Goal: Task Accomplishment & Management: Use online tool/utility

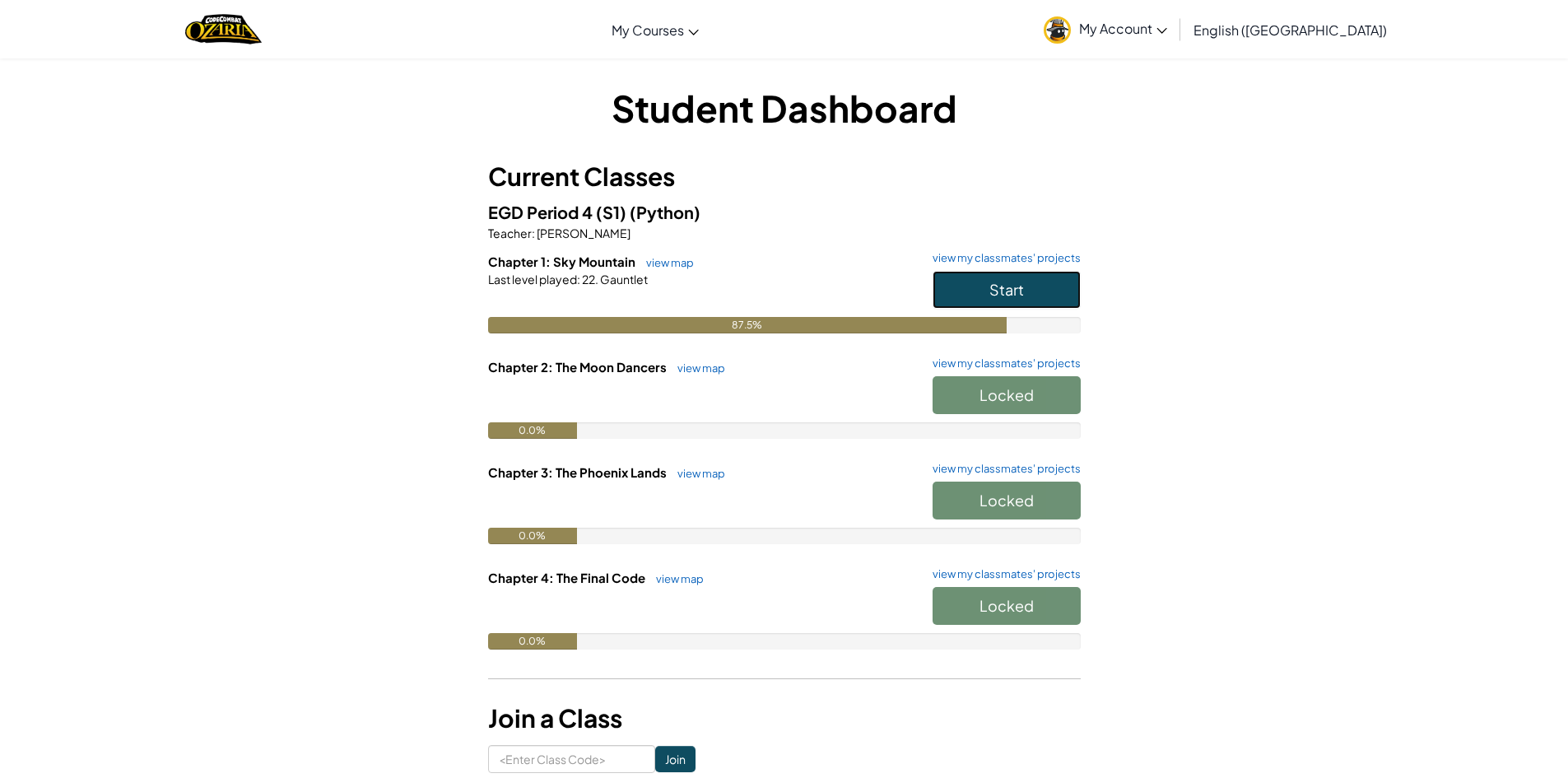
click at [1020, 280] on button "Start" at bounding box center [1007, 289] width 148 height 38
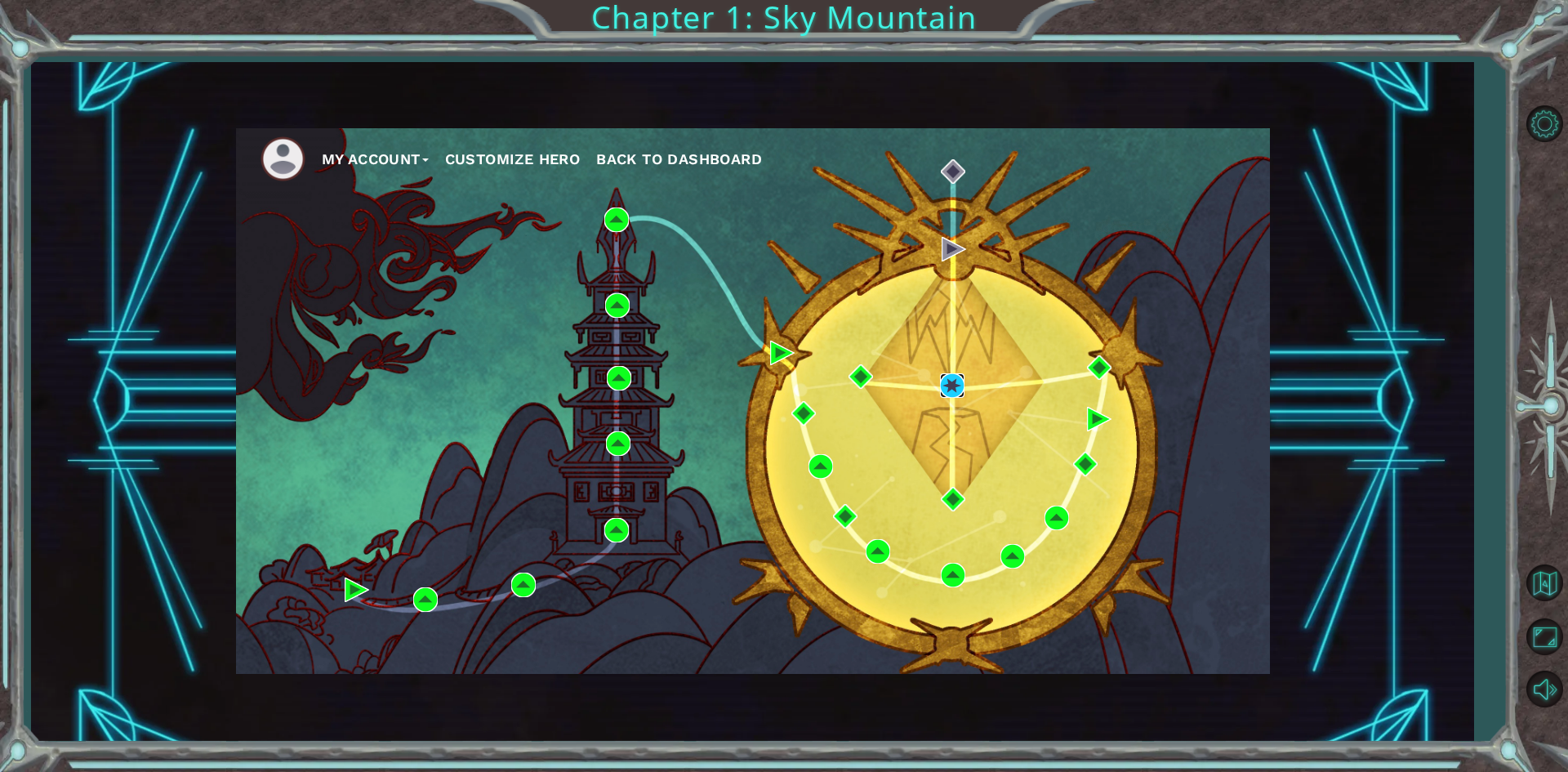
click at [959, 385] on img at bounding box center [952, 385] width 24 height 24
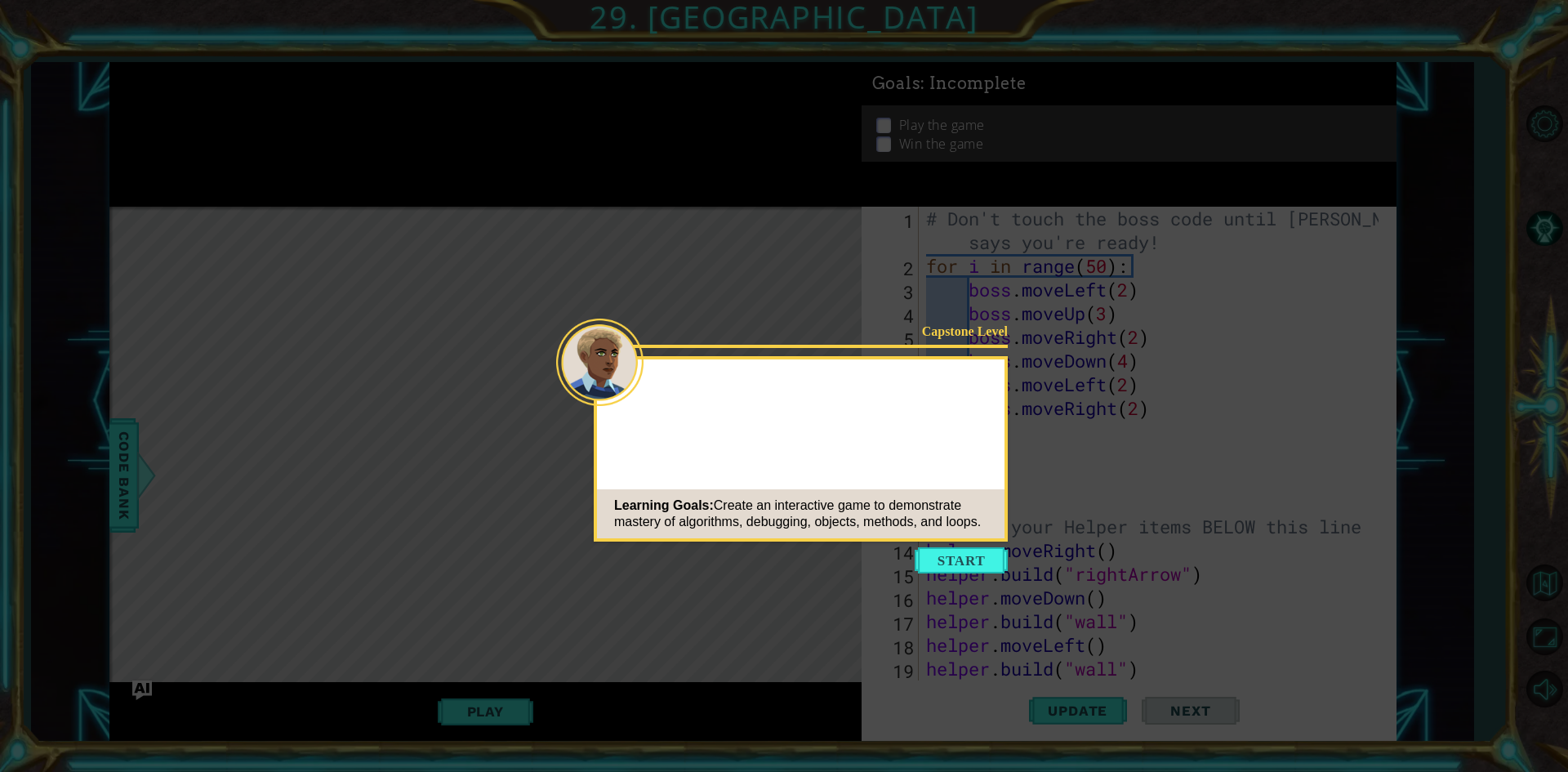
click at [935, 560] on button "Start" at bounding box center [961, 560] width 93 height 26
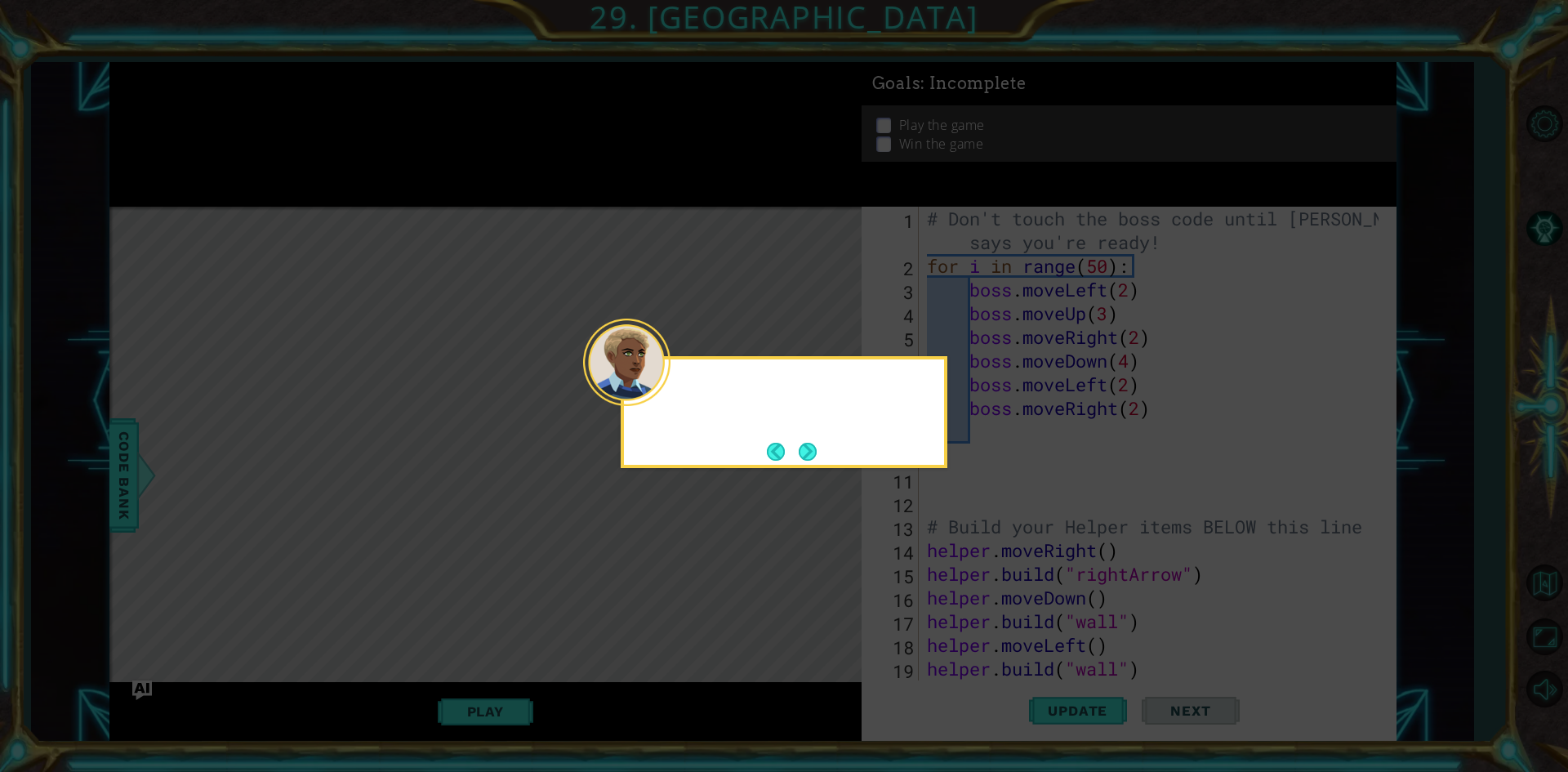
scroll to position [1966, 0]
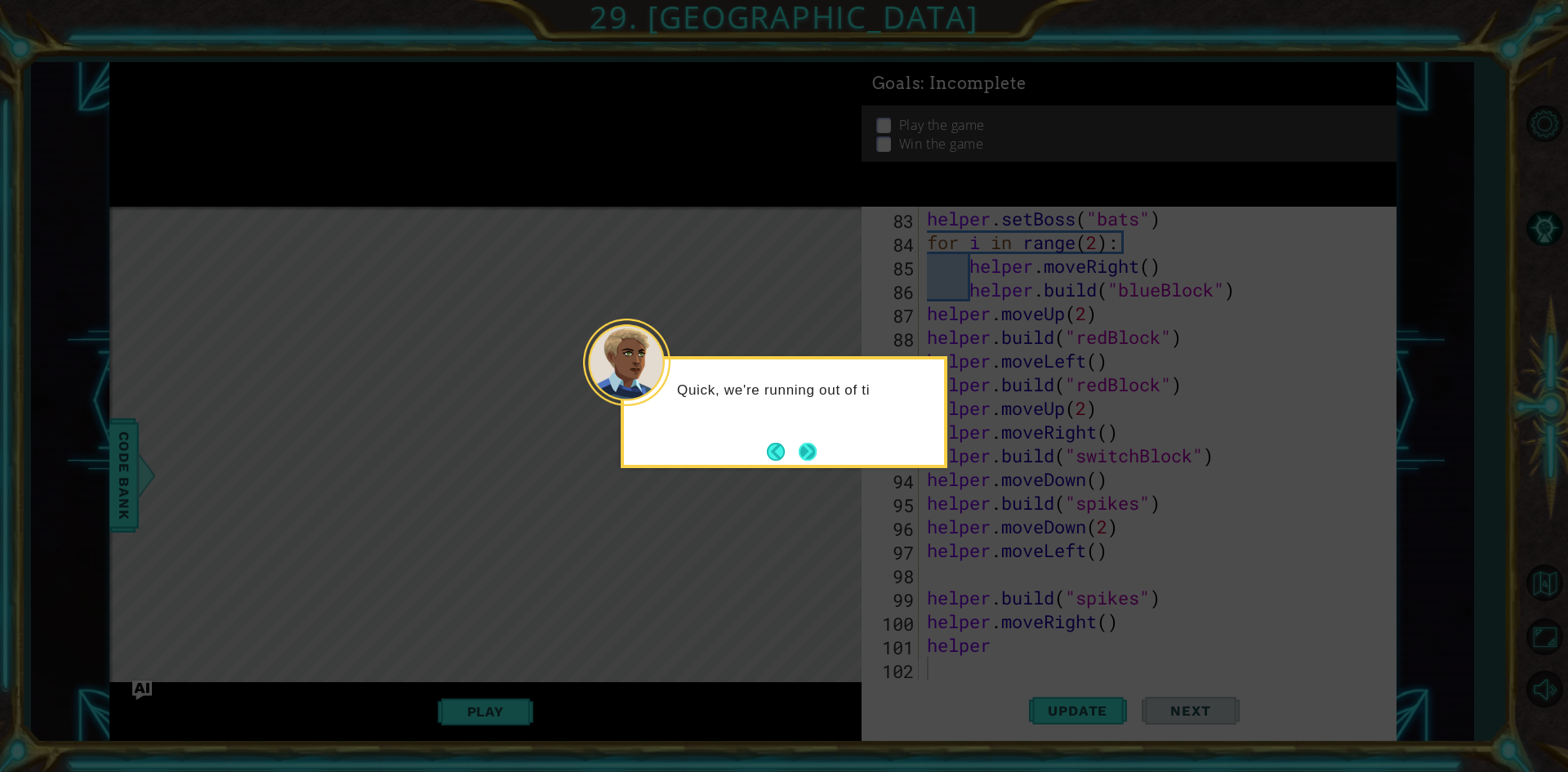
click at [802, 451] on button "Next" at bounding box center [807, 452] width 18 height 18
click at [799, 451] on button "Next" at bounding box center [807, 452] width 18 height 18
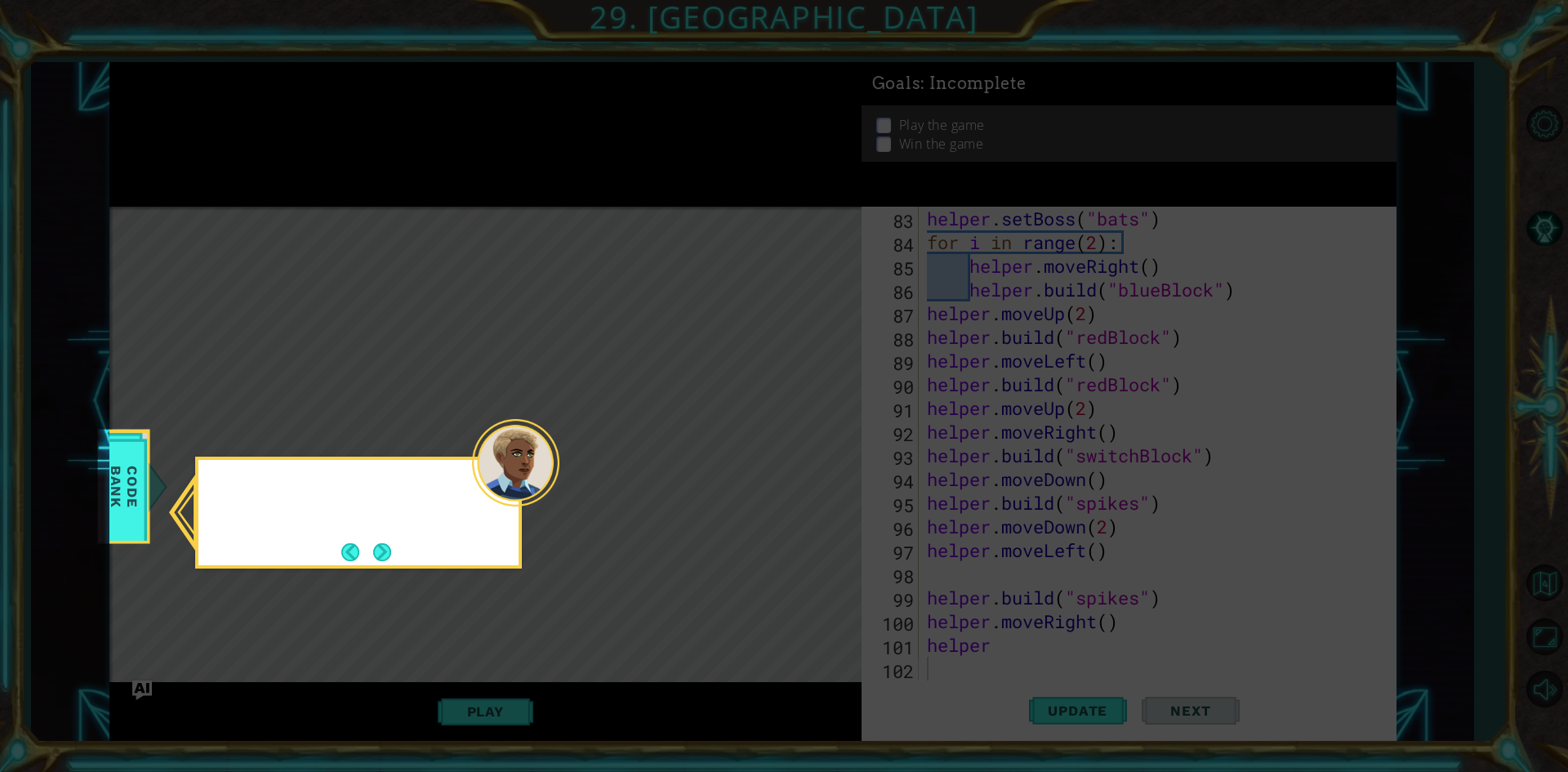
click at [799, 451] on icon at bounding box center [784, 386] width 1568 height 772
drag, startPoint x: 385, startPoint y: 536, endPoint x: 384, endPoint y: 548, distance: 12.0
click at [385, 547] on div "Check out the Helper methods" at bounding box center [358, 512] width 327 height 112
click at [384, 548] on button "Next" at bounding box center [382, 552] width 18 height 18
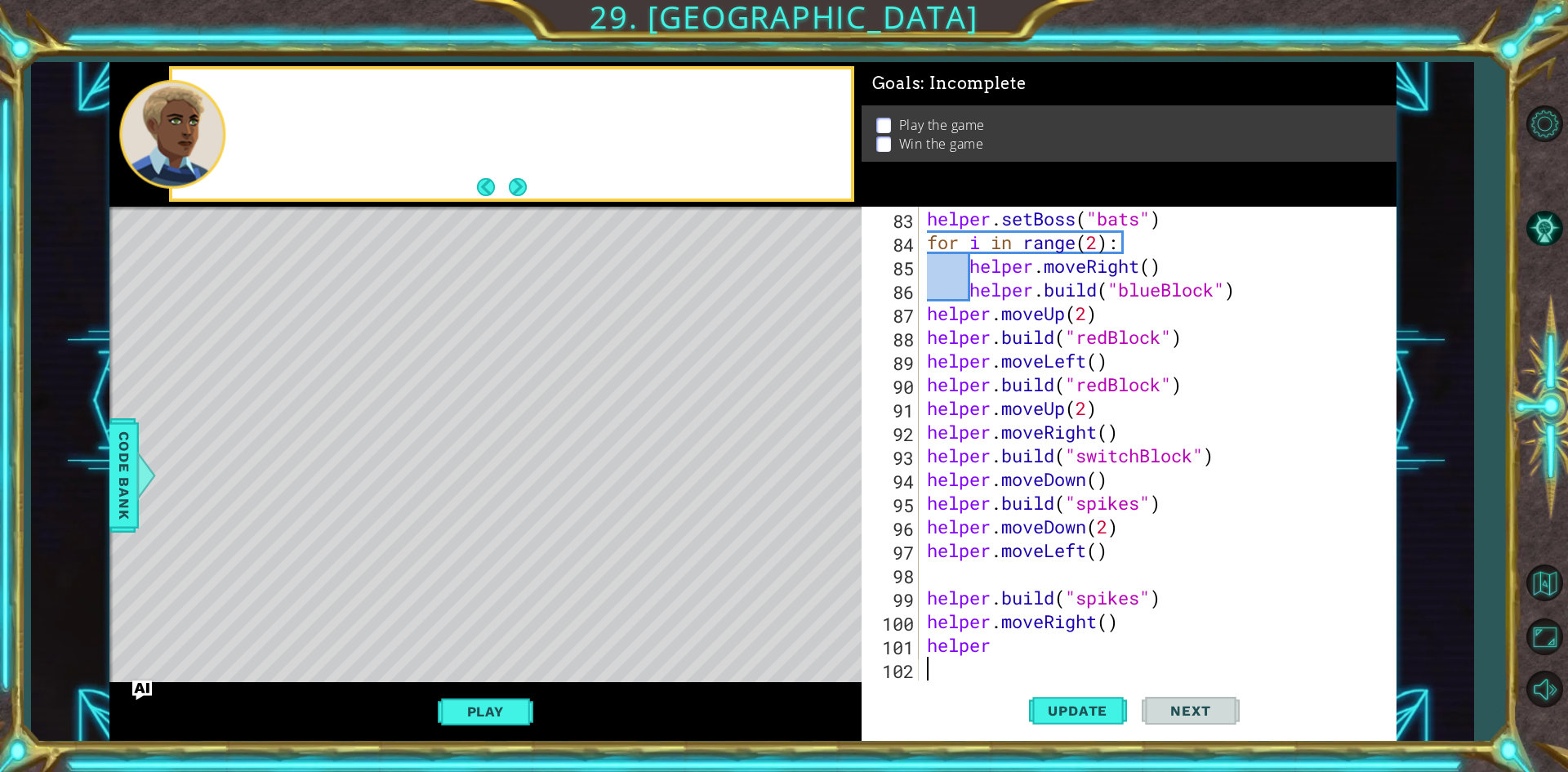
click at [385, 548] on div "Level Map" at bounding box center [487, 447] width 754 height 481
click at [504, 701] on button "Play" at bounding box center [486, 711] width 96 height 31
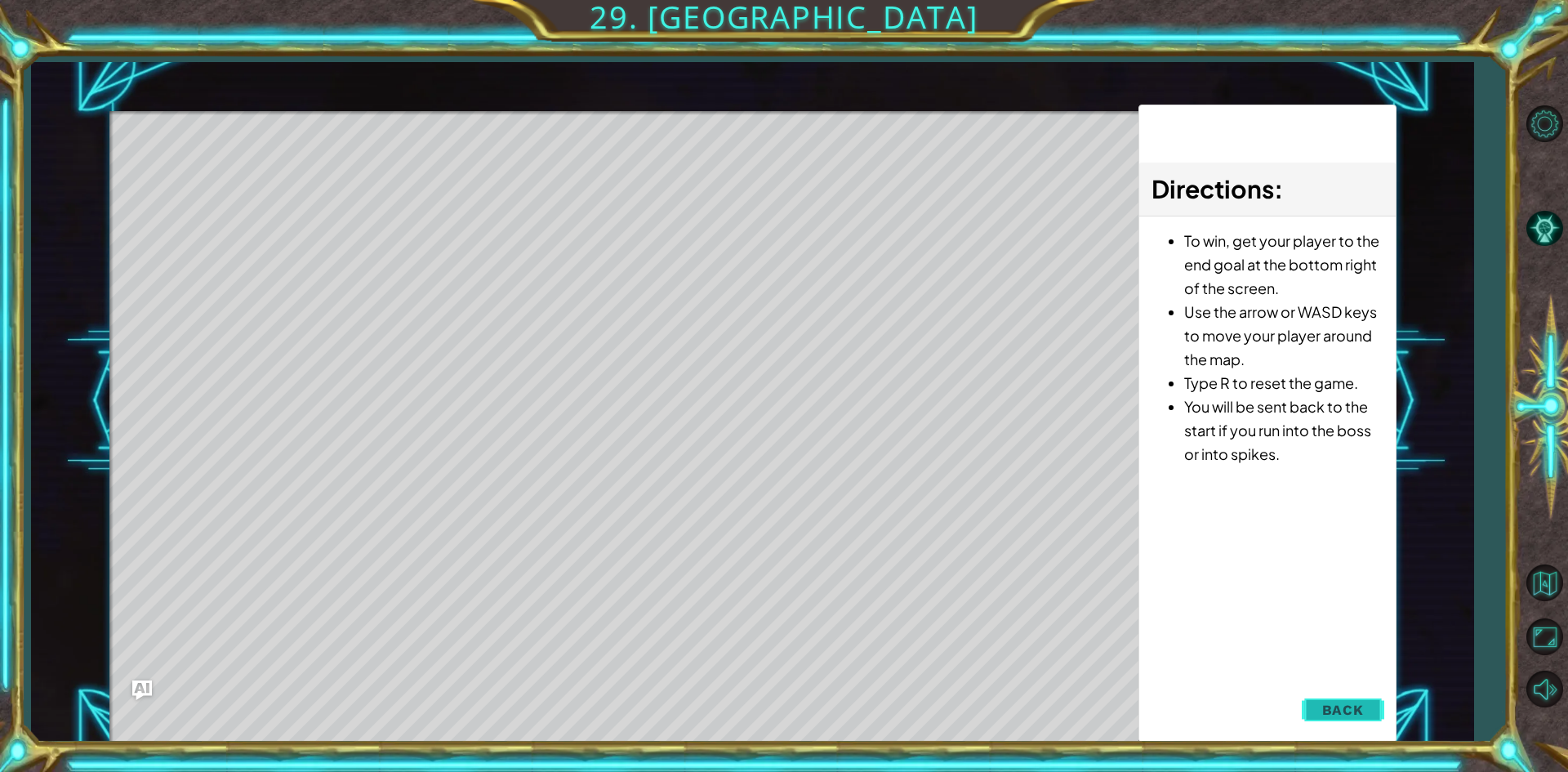
click at [1348, 699] on button "Back" at bounding box center [1343, 709] width 82 height 32
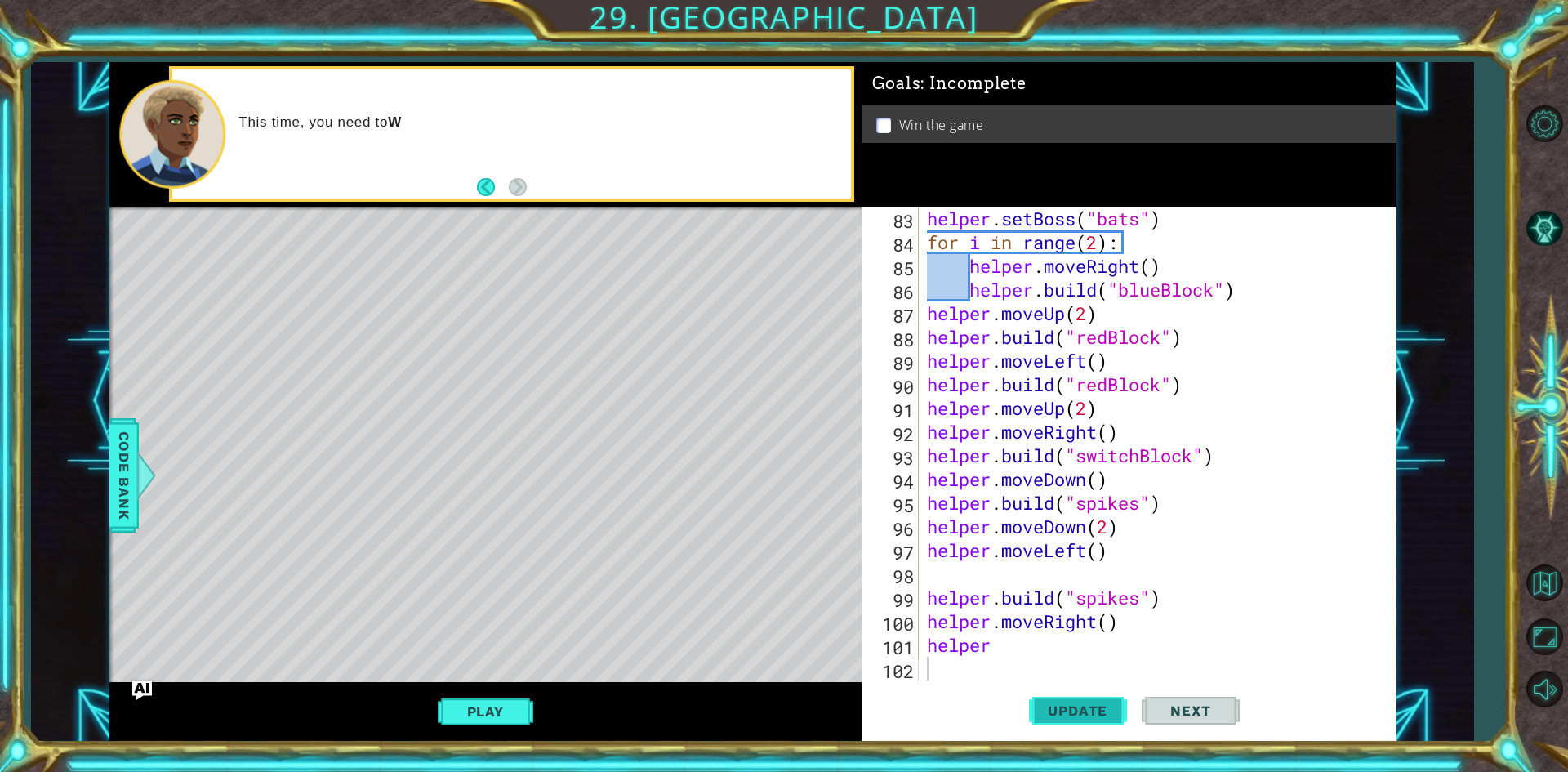
click at [1064, 700] on button "Update" at bounding box center [1078, 711] width 98 height 53
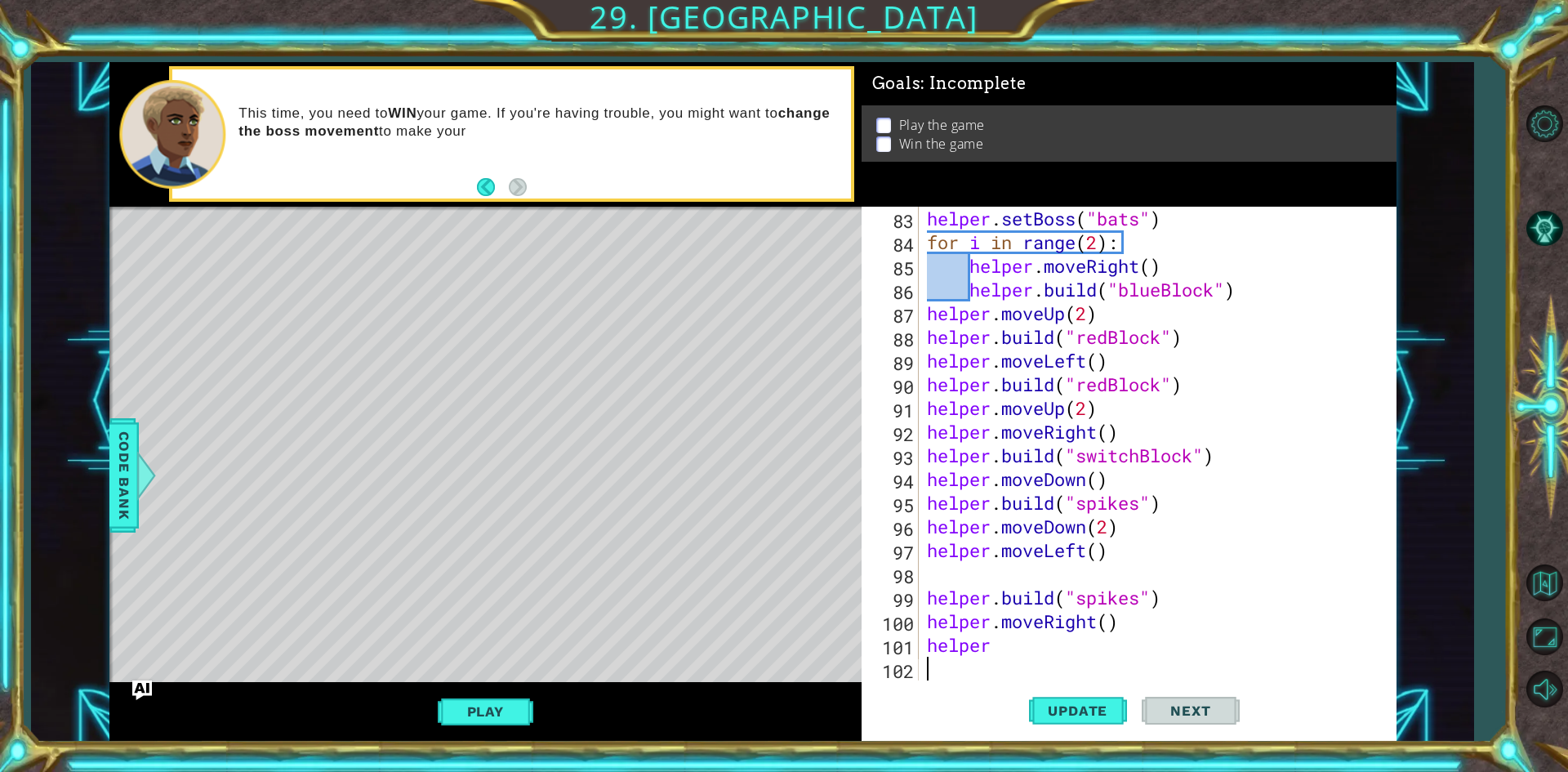
click at [1010, 649] on div "helper . setBoss ( "bats" ) for i in range ( 2 ) : helper . moveRight ( ) helpe…" at bounding box center [1155, 467] width 463 height 521
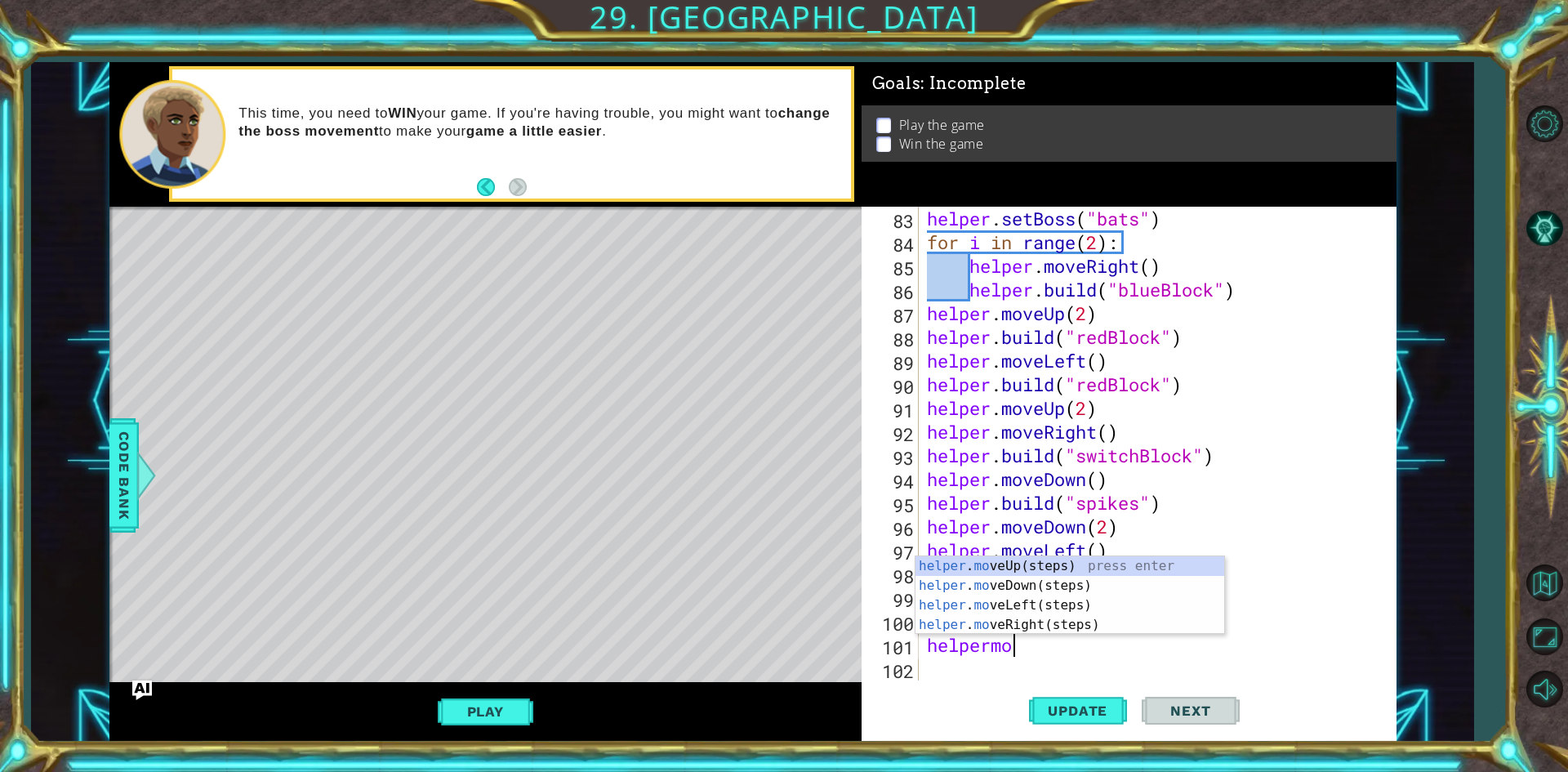
scroll to position [0, 3]
type textarea "helpermove"
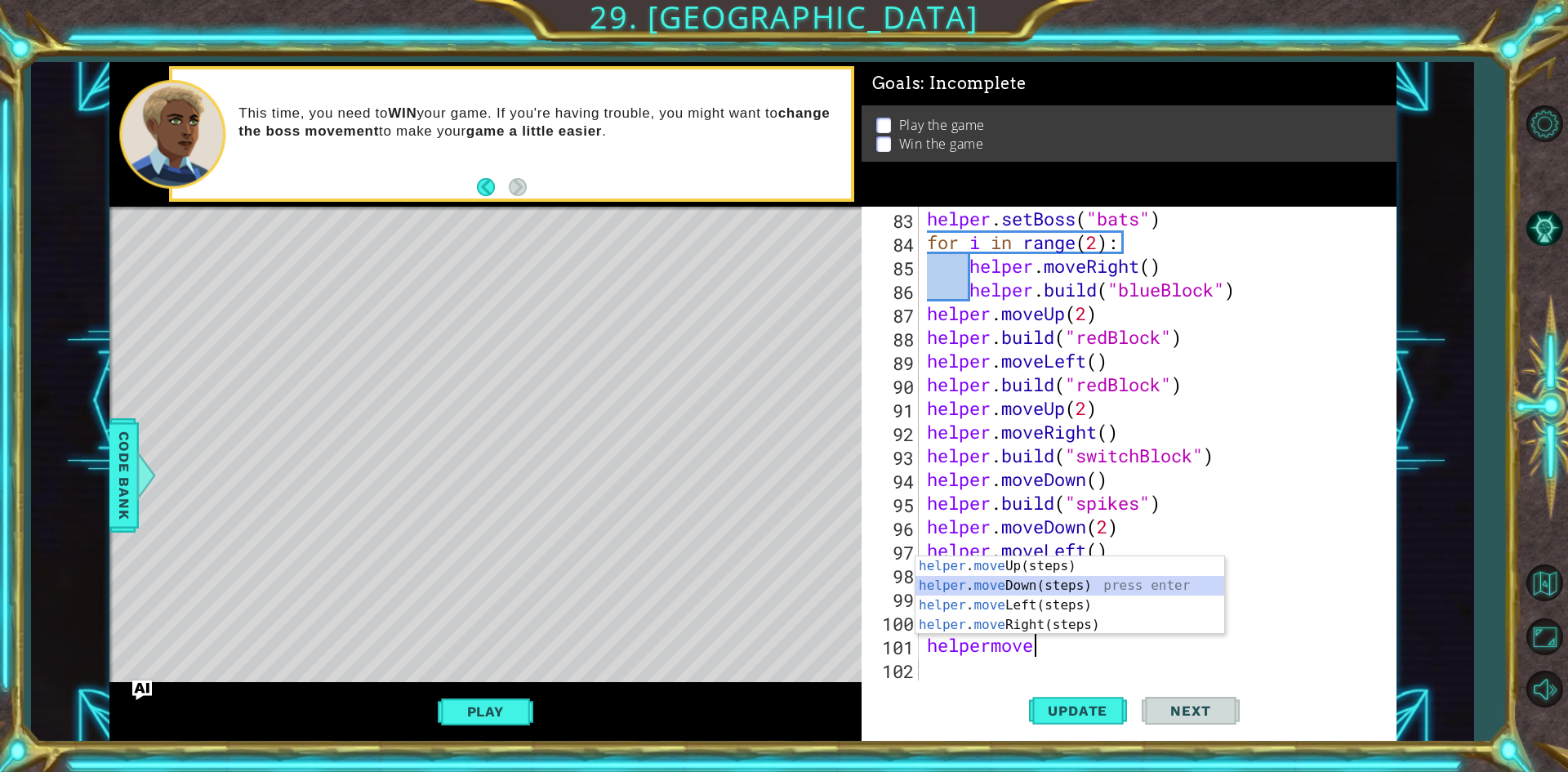
click at [1029, 582] on div "helper . move Up(steps) press enter helper . move Down(steps) press enter helpe…" at bounding box center [1069, 615] width 309 height 118
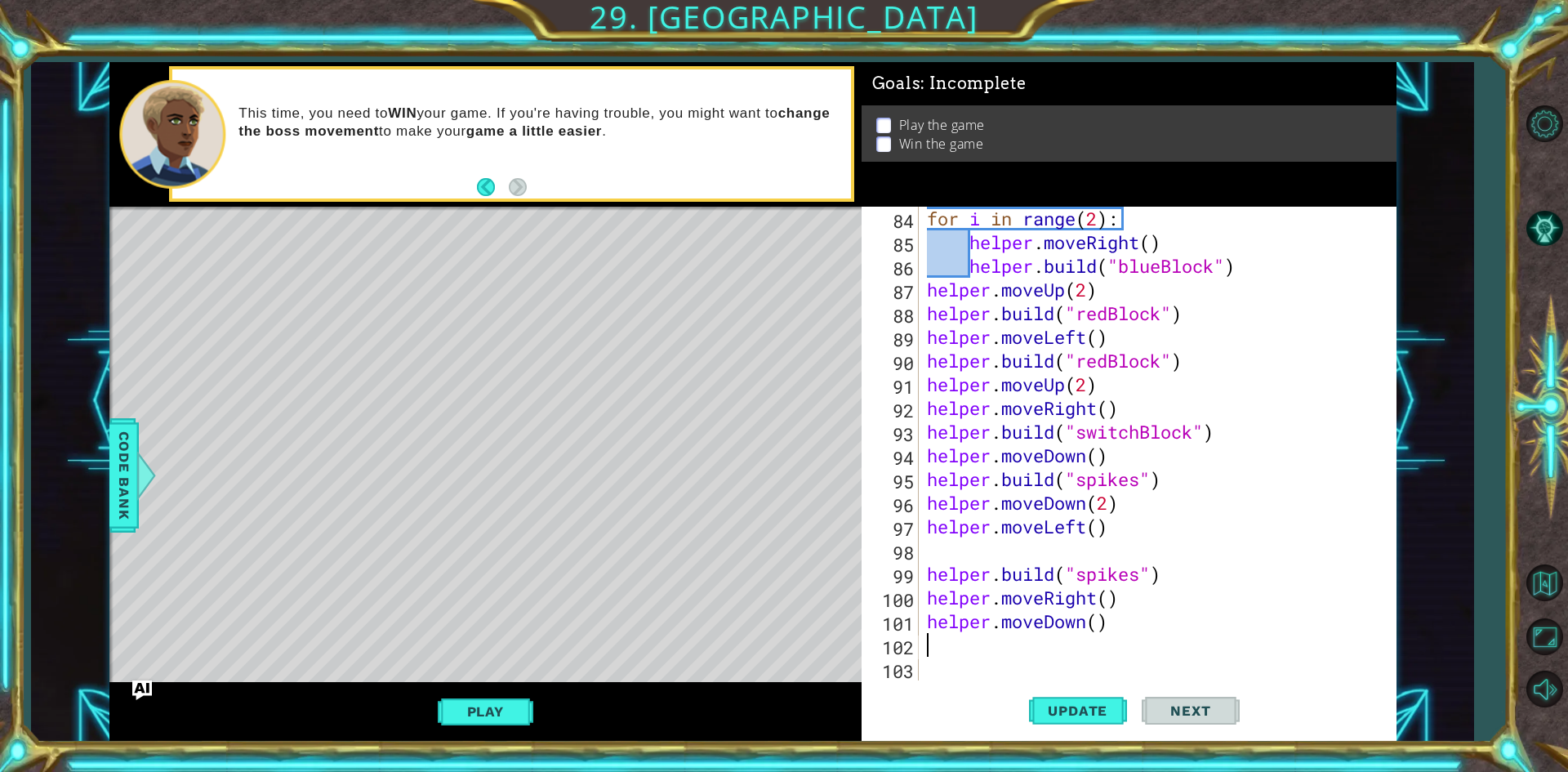
click at [1100, 628] on div "for i in range ( 2 ) : helper . moveRight ( ) helper . build ( "blueBlock" ) he…" at bounding box center [1155, 467] width 463 height 521
type textarea "helper.moveDown(2)"
click at [940, 653] on div "for i in range ( 2 ) : helper . moveRight ( ) helper . build ( "blueBlock" ) he…" at bounding box center [1155, 467] width 463 height 521
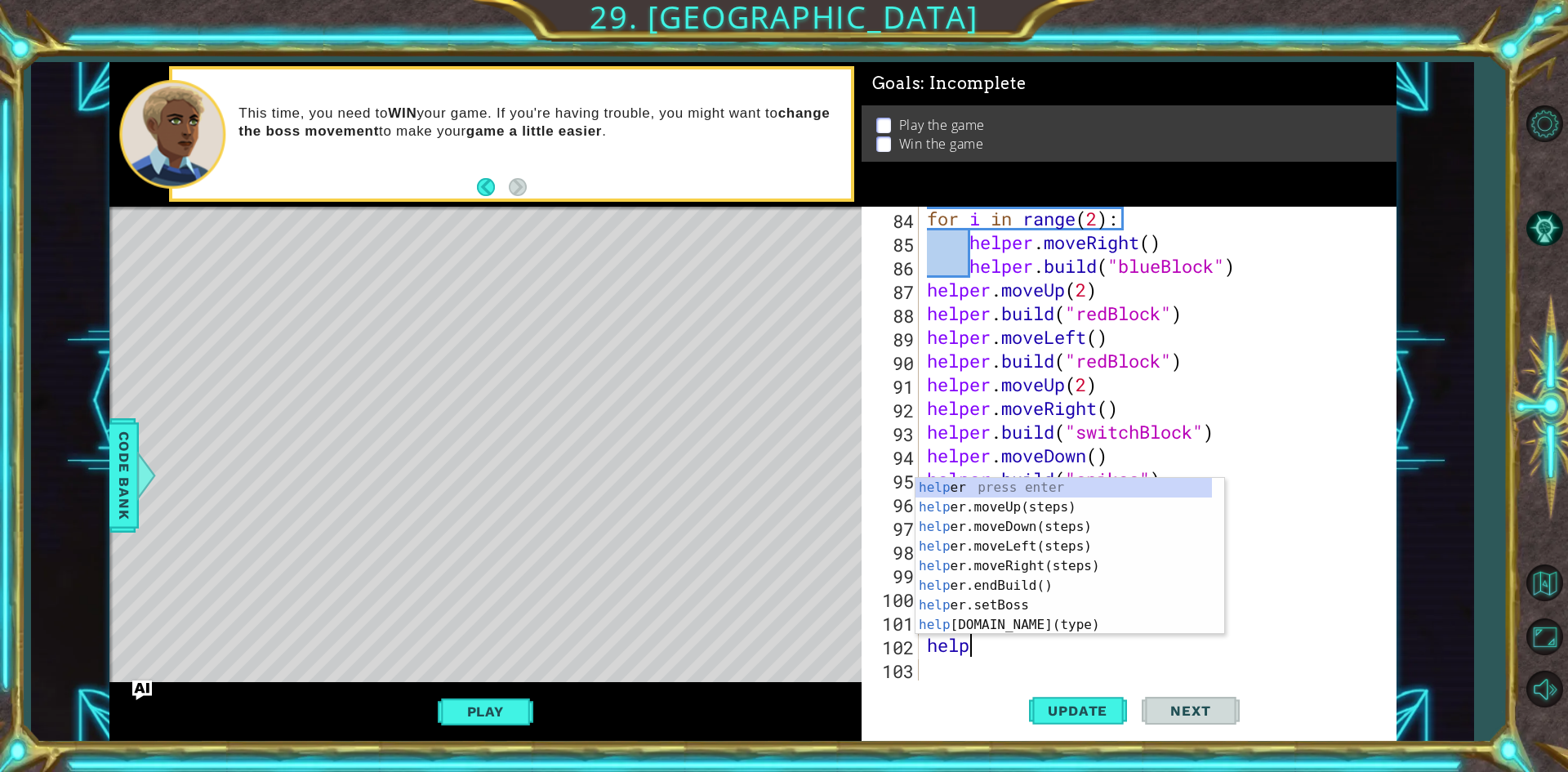
scroll to position [0, 2]
type textarea "helper"
click at [1074, 548] on div "helper press enter helper .moveUp(steps) press enter helper .moveDown(steps) pr…" at bounding box center [1064, 576] width 297 height 196
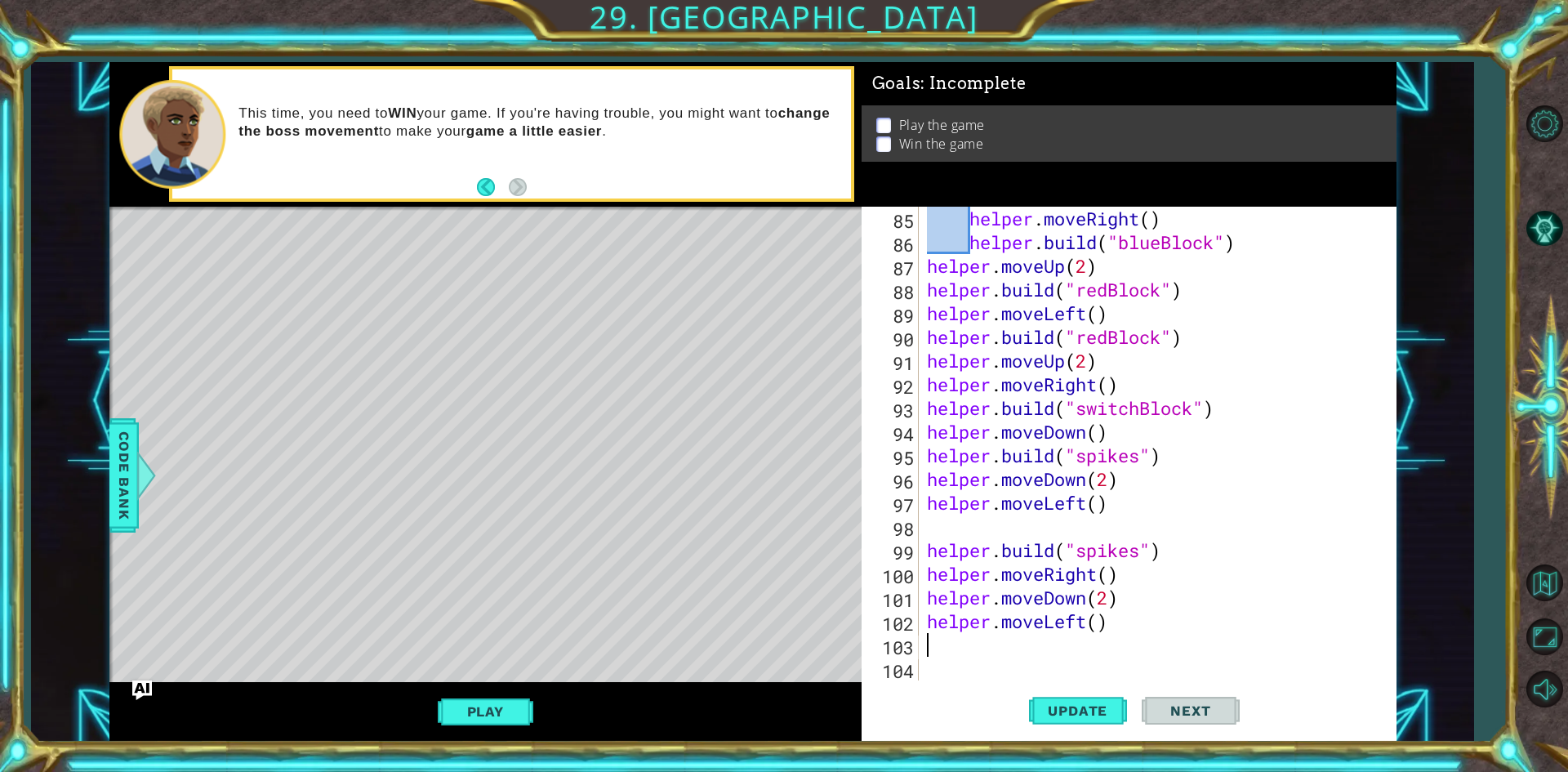
scroll to position [2013, 0]
click at [1098, 625] on div "helper . moveRight ( ) helper . build ( "blueBlock" ) helper . moveUp ( 2 ) hel…" at bounding box center [1155, 467] width 463 height 521
type textarea "helper.moveLeft(5)"
click at [989, 650] on div "helper . moveRight ( ) helper . build ( "blueBlock" ) helper . moveUp ( 2 ) hel…" at bounding box center [1155, 467] width 463 height 521
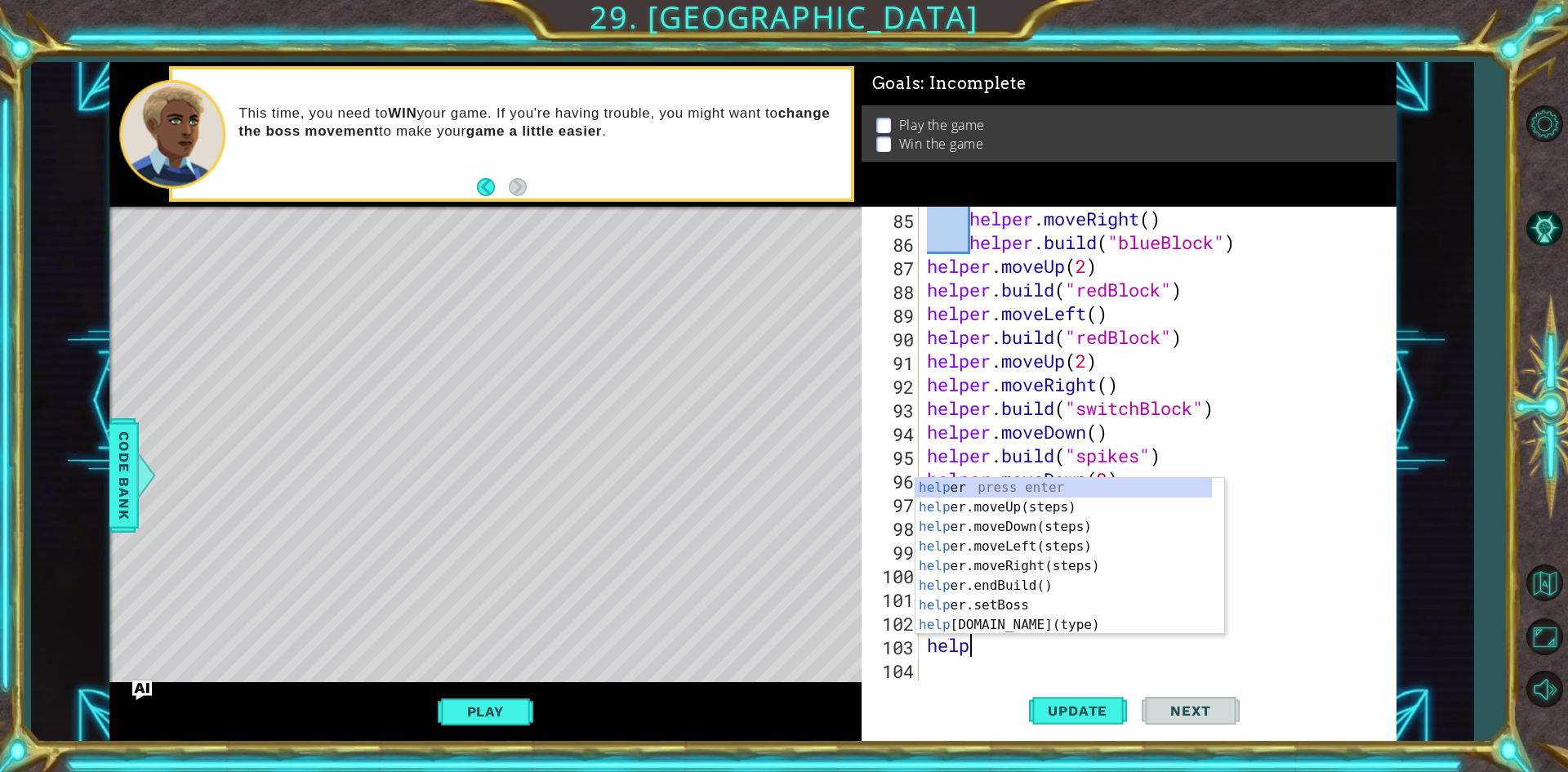
scroll to position [0, 2]
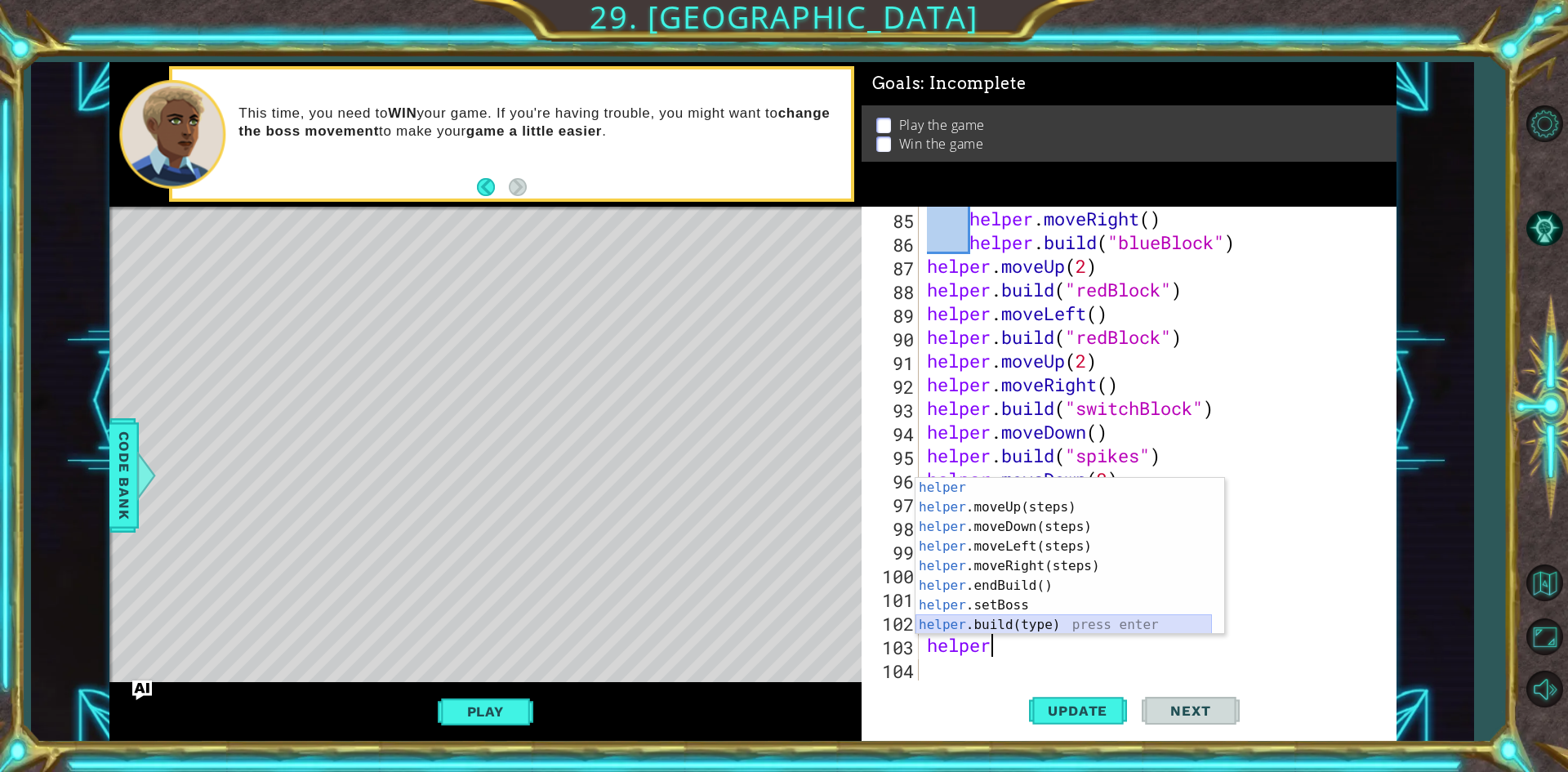
click at [975, 619] on div "helper press enter helper .moveUp(steps) press enter helper .moveDown(steps) pr…" at bounding box center [1064, 576] width 297 height 196
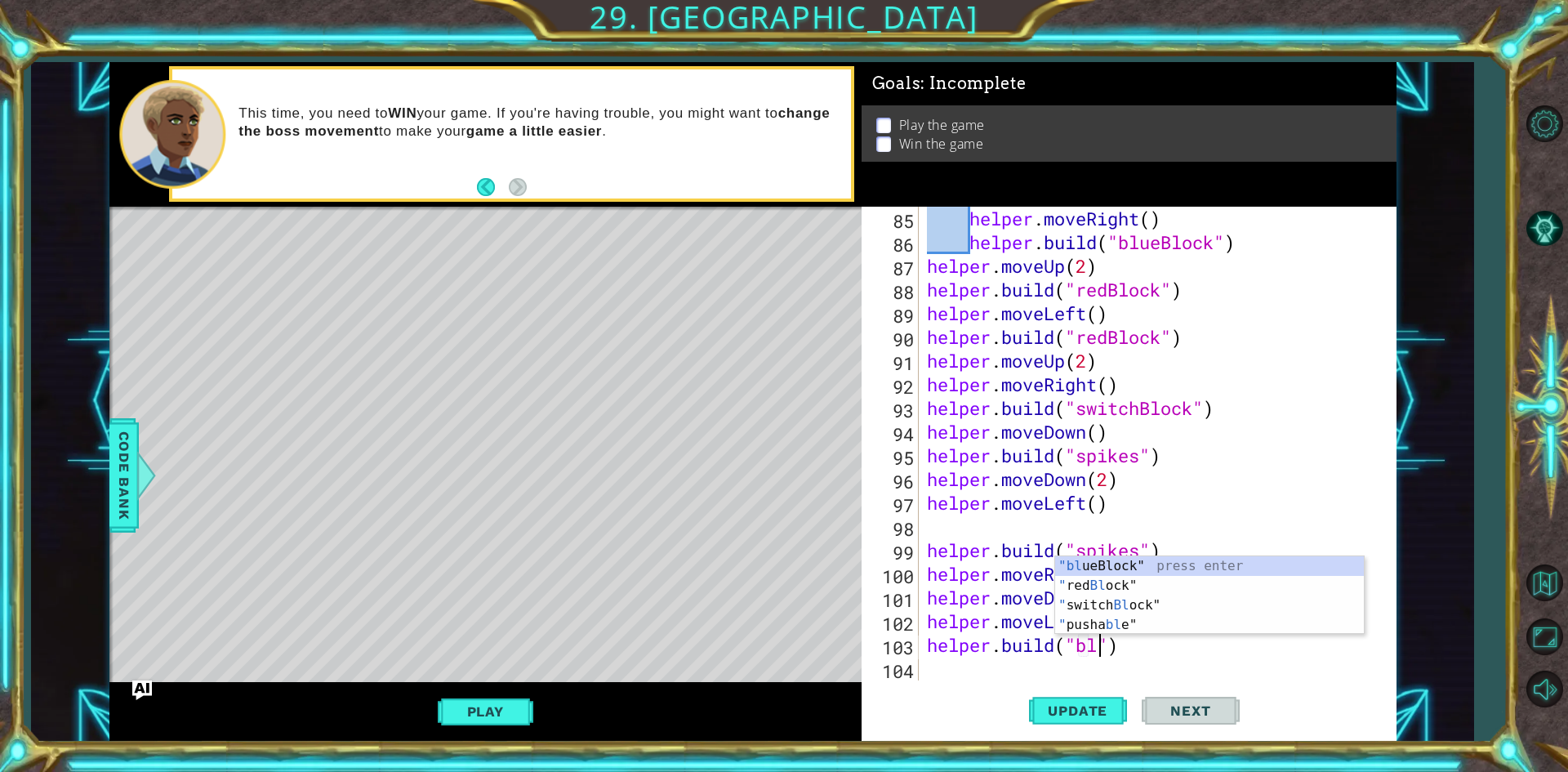
scroll to position [0, 8]
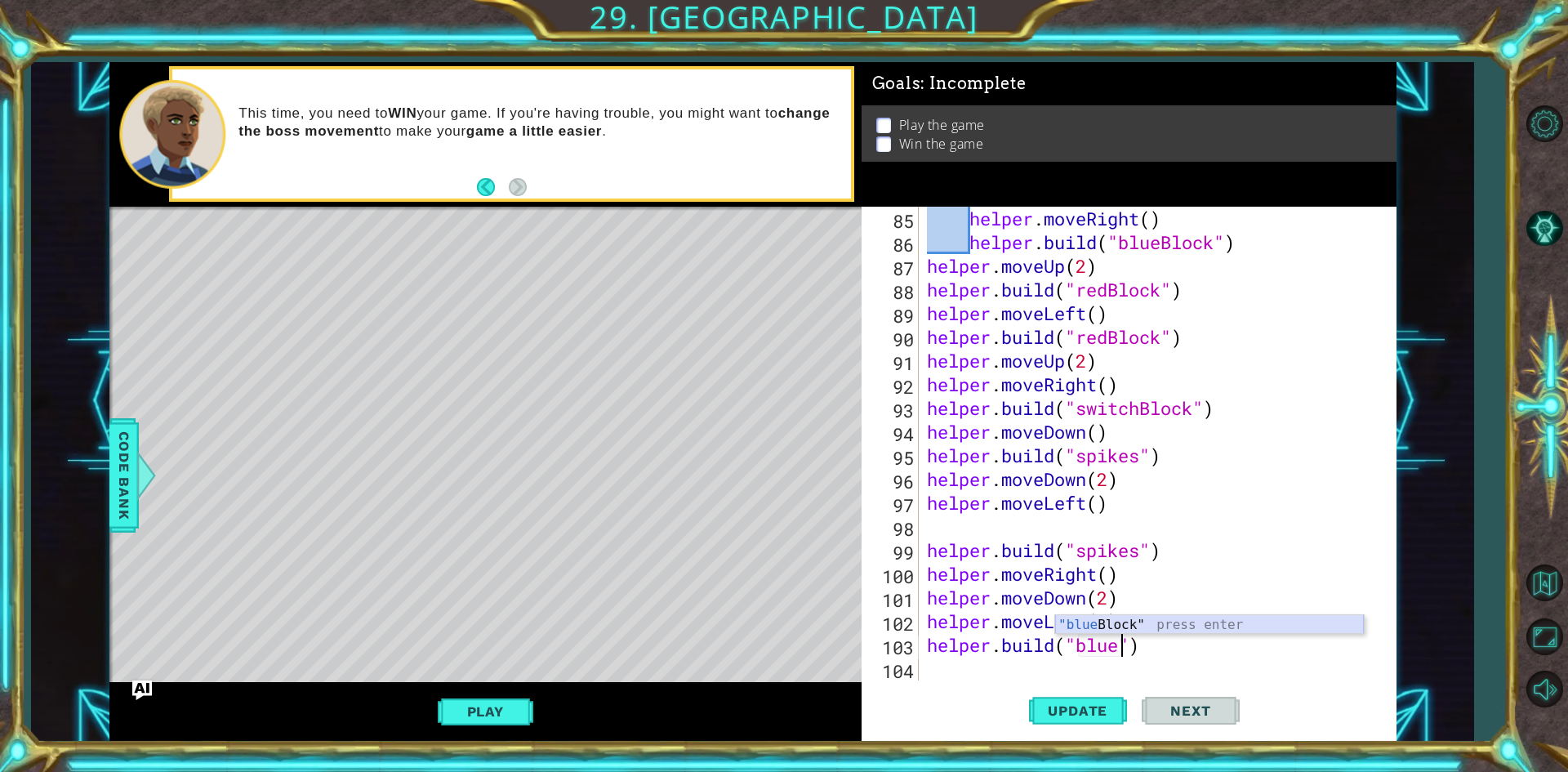
click at [1101, 617] on div ""blue Block" press enter" at bounding box center [1209, 645] width 309 height 59
type textarea "[DOMAIN_NAME]("blueBlock")"
click at [1083, 701] on button "Update" at bounding box center [1078, 711] width 98 height 53
click at [480, 702] on button "Play" at bounding box center [486, 711] width 96 height 31
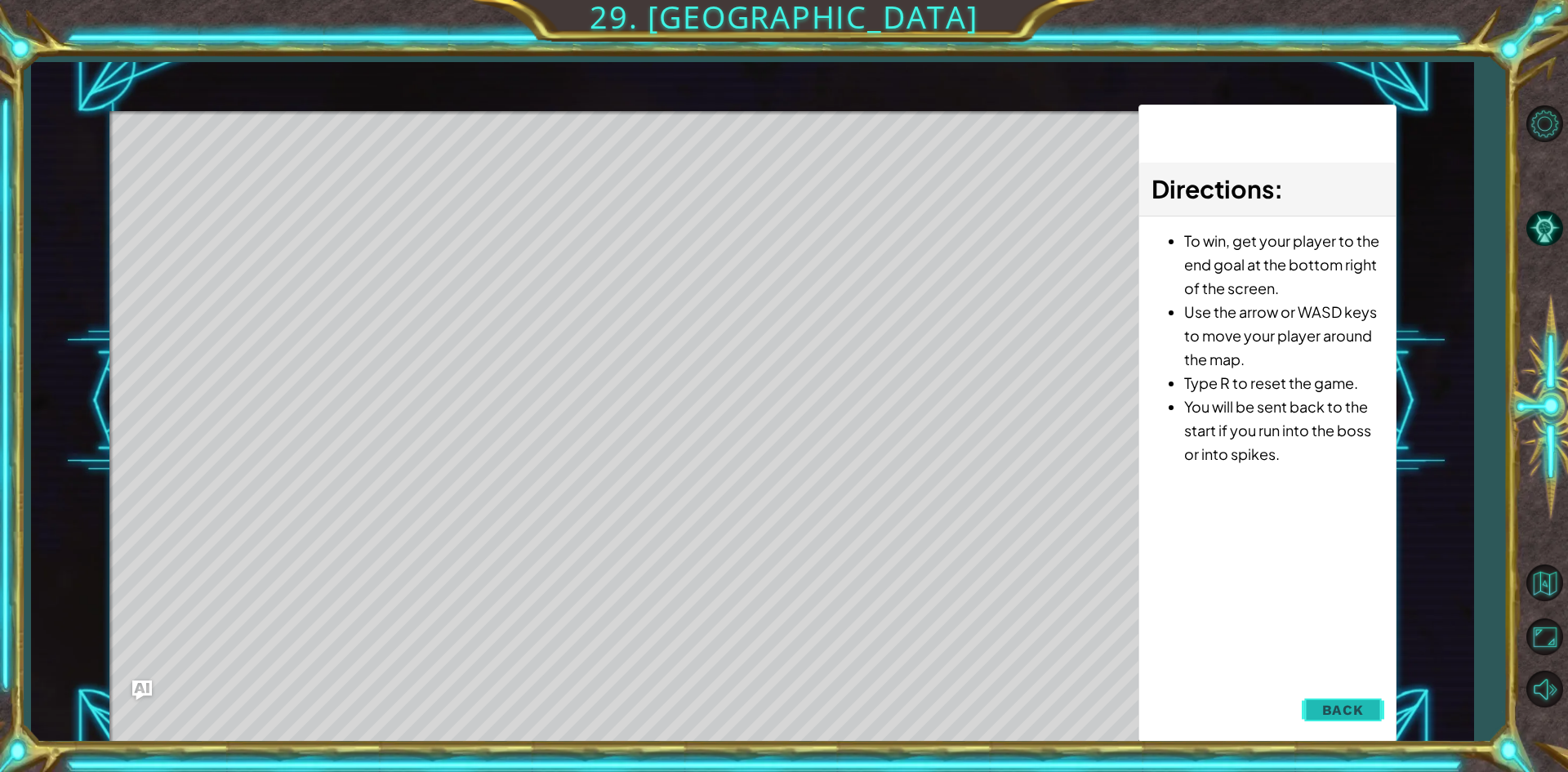
click at [1314, 709] on button "Back" at bounding box center [1343, 709] width 82 height 32
